Goal: Task Accomplishment & Management: Manage account settings

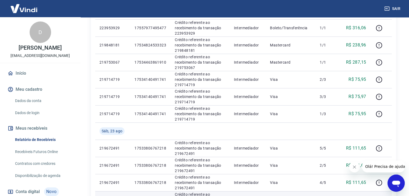
scroll to position [349, 0]
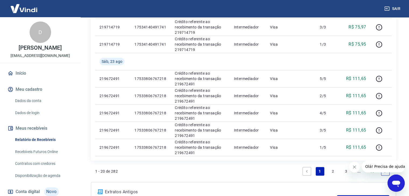
click at [333, 171] on link "2" at bounding box center [332, 171] width 9 height 9
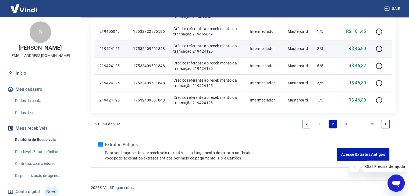
scroll to position [380, 0]
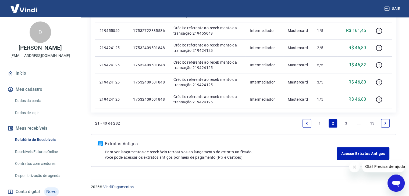
click at [346, 124] on link "3" at bounding box center [345, 123] width 9 height 9
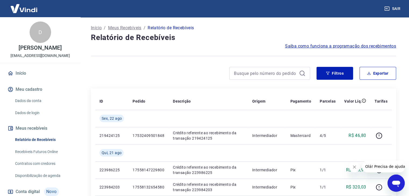
click at [34, 6] on img at bounding box center [23, 8] width 35 height 16
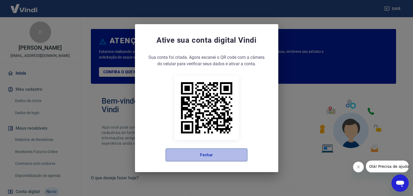
click at [234, 159] on button "Fechar" at bounding box center [206, 155] width 82 height 13
